Goal: Find specific page/section: Find specific page/section

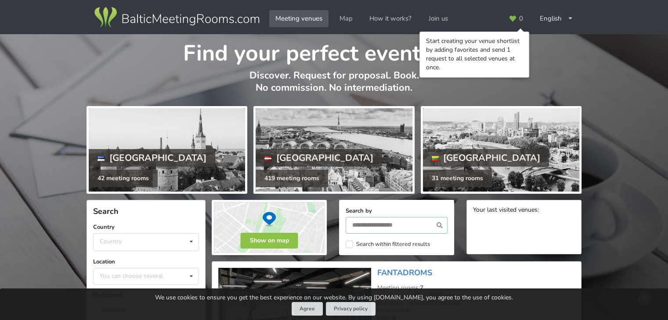
click at [373, 223] on input "text" at bounding box center [396, 225] width 102 height 17
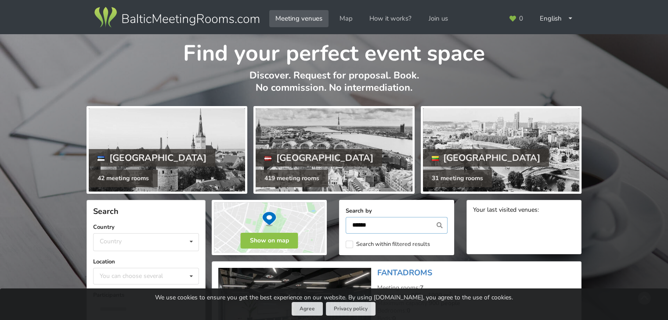
type input "******"
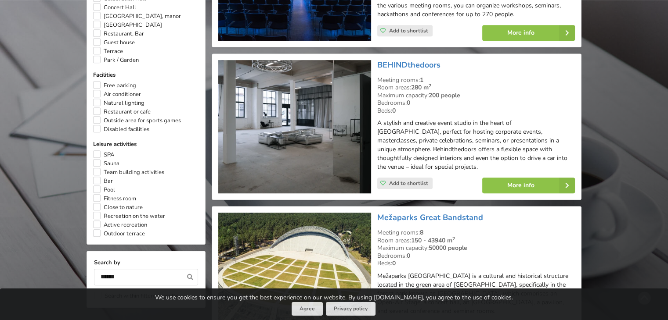
scroll to position [606, 0]
click at [402, 60] on link "BEHINDthedoors" at bounding box center [408, 65] width 63 height 11
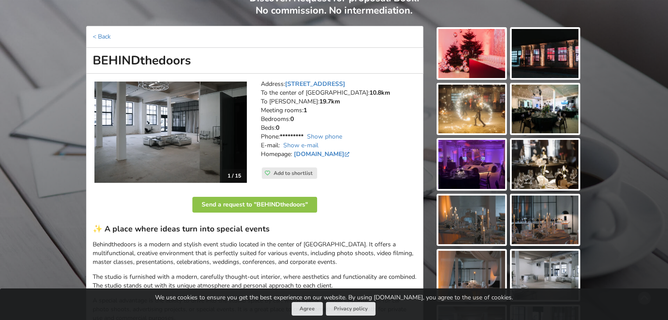
scroll to position [78, 0]
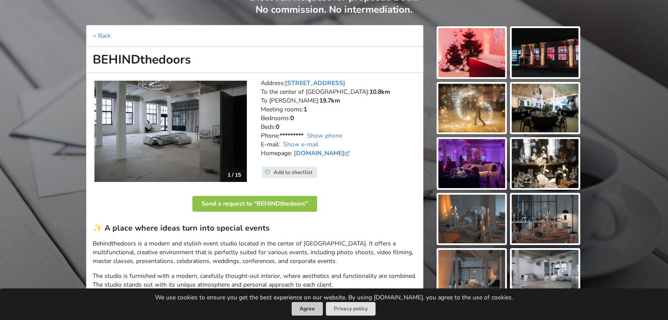
click at [304, 311] on button "Agree" at bounding box center [306, 309] width 31 height 14
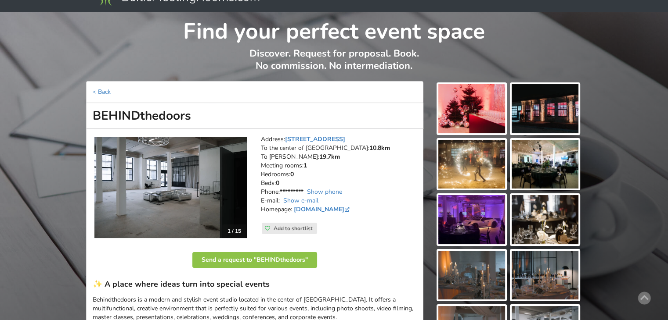
scroll to position [0, 0]
